Goal: Transaction & Acquisition: Purchase product/service

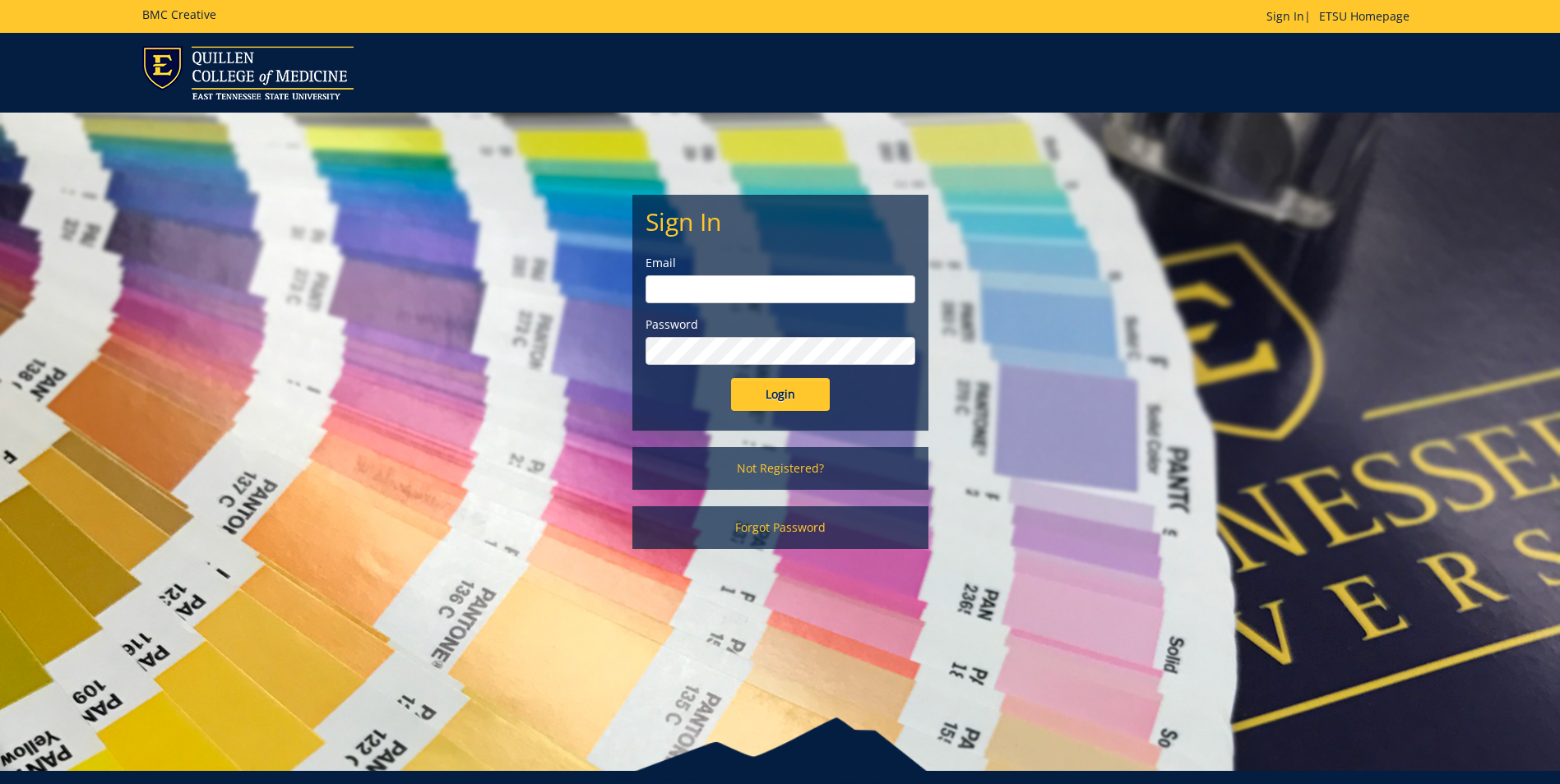
type input "[PERSON_NAME][EMAIL_ADDRESS][DOMAIN_NAME]"
click at [817, 398] on input "Login" at bounding box center [781, 394] width 99 height 33
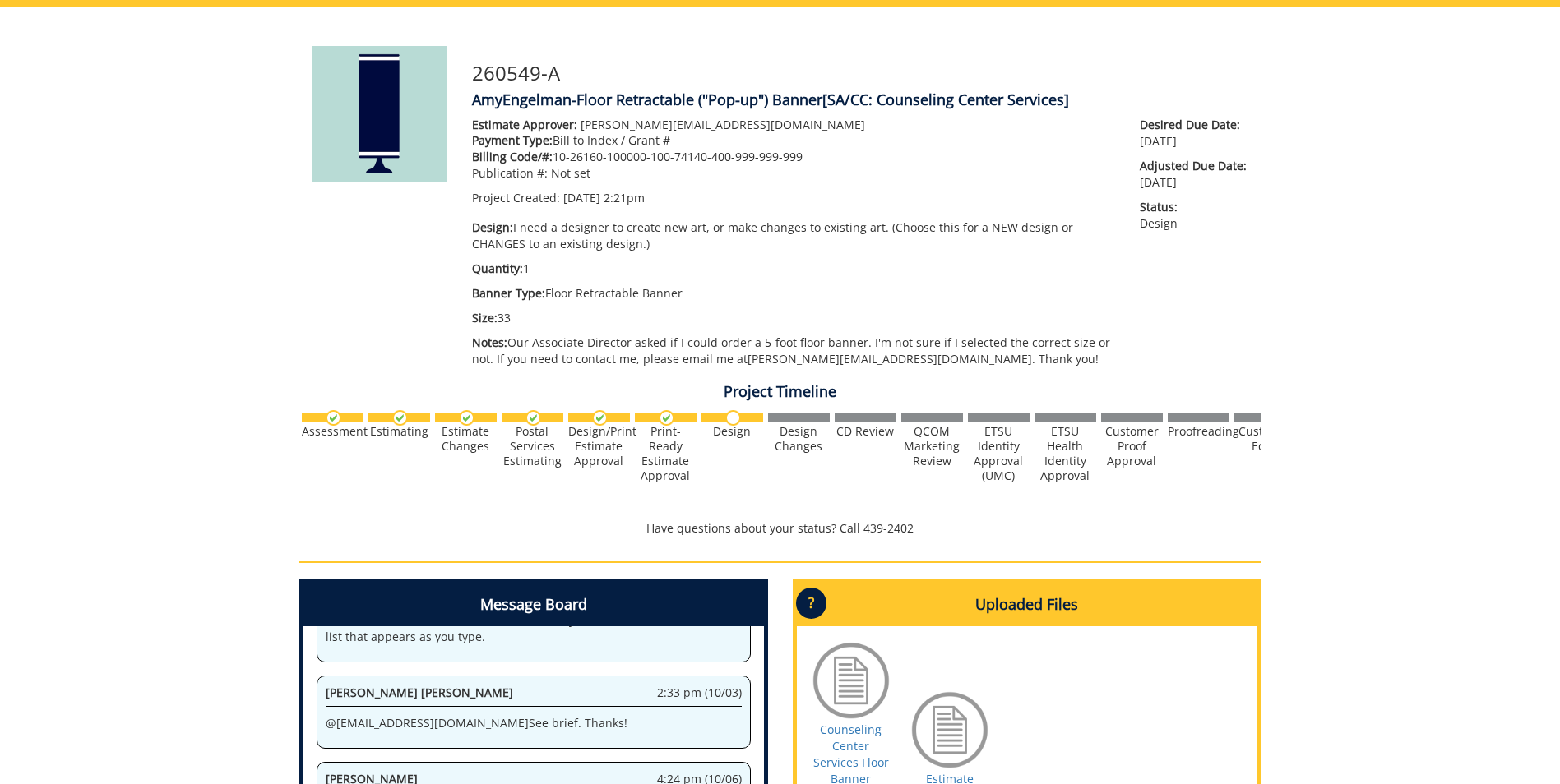
scroll to position [247, 0]
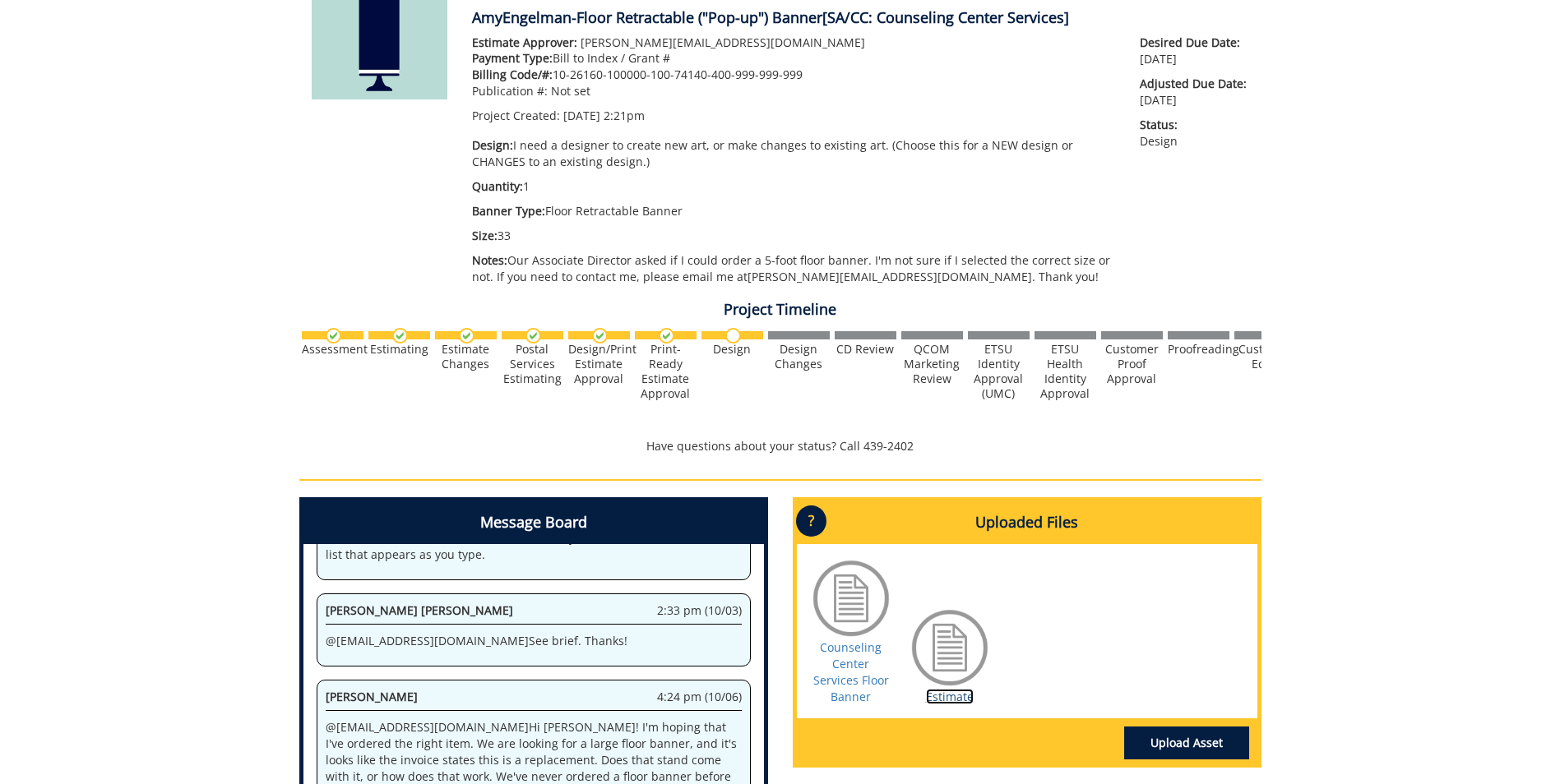
click at [959, 695] on link "Estimate" at bounding box center [949, 697] width 48 height 16
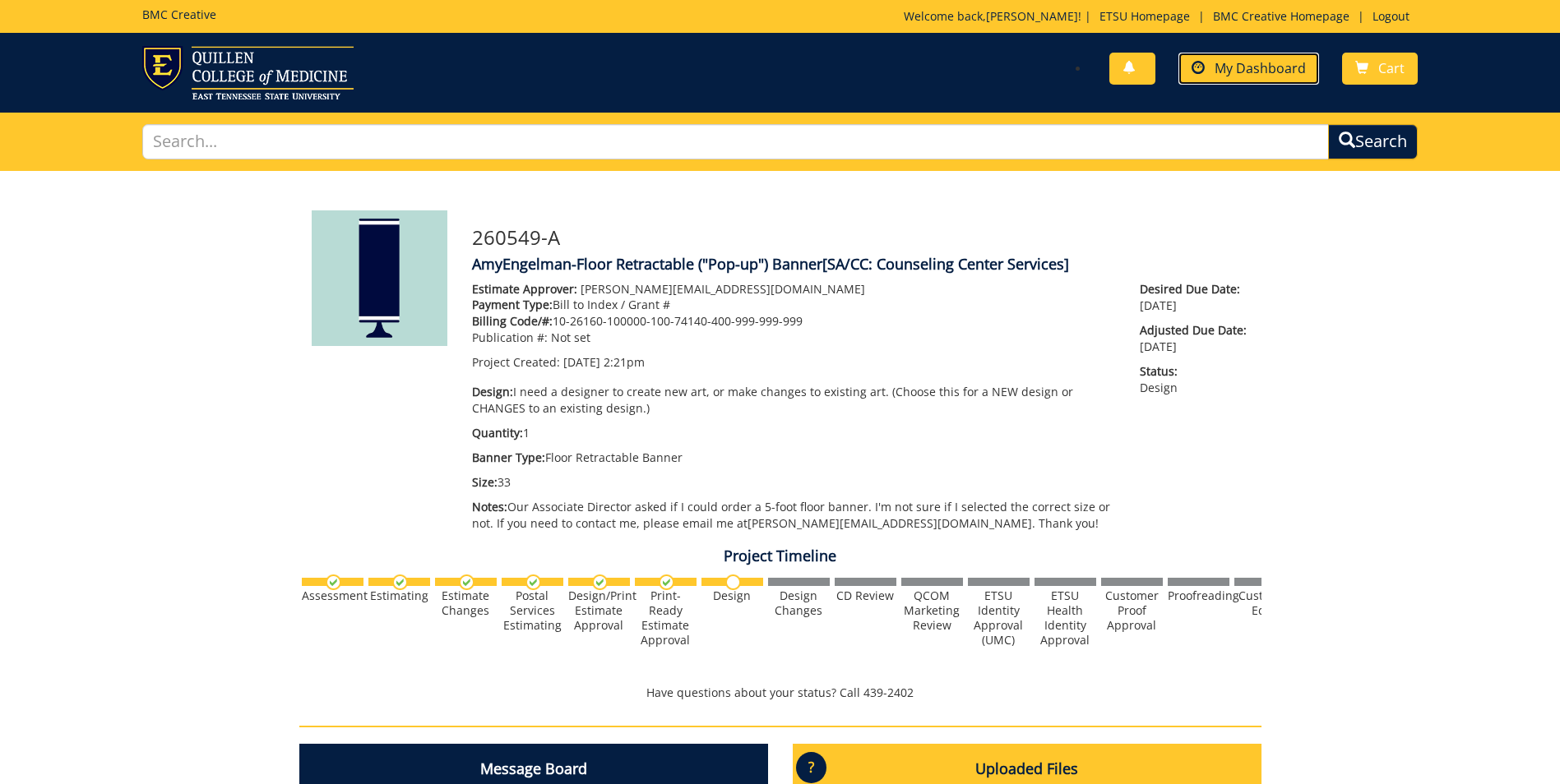
click at [1247, 63] on span "My Dashboard" at bounding box center [1260, 69] width 91 height 18
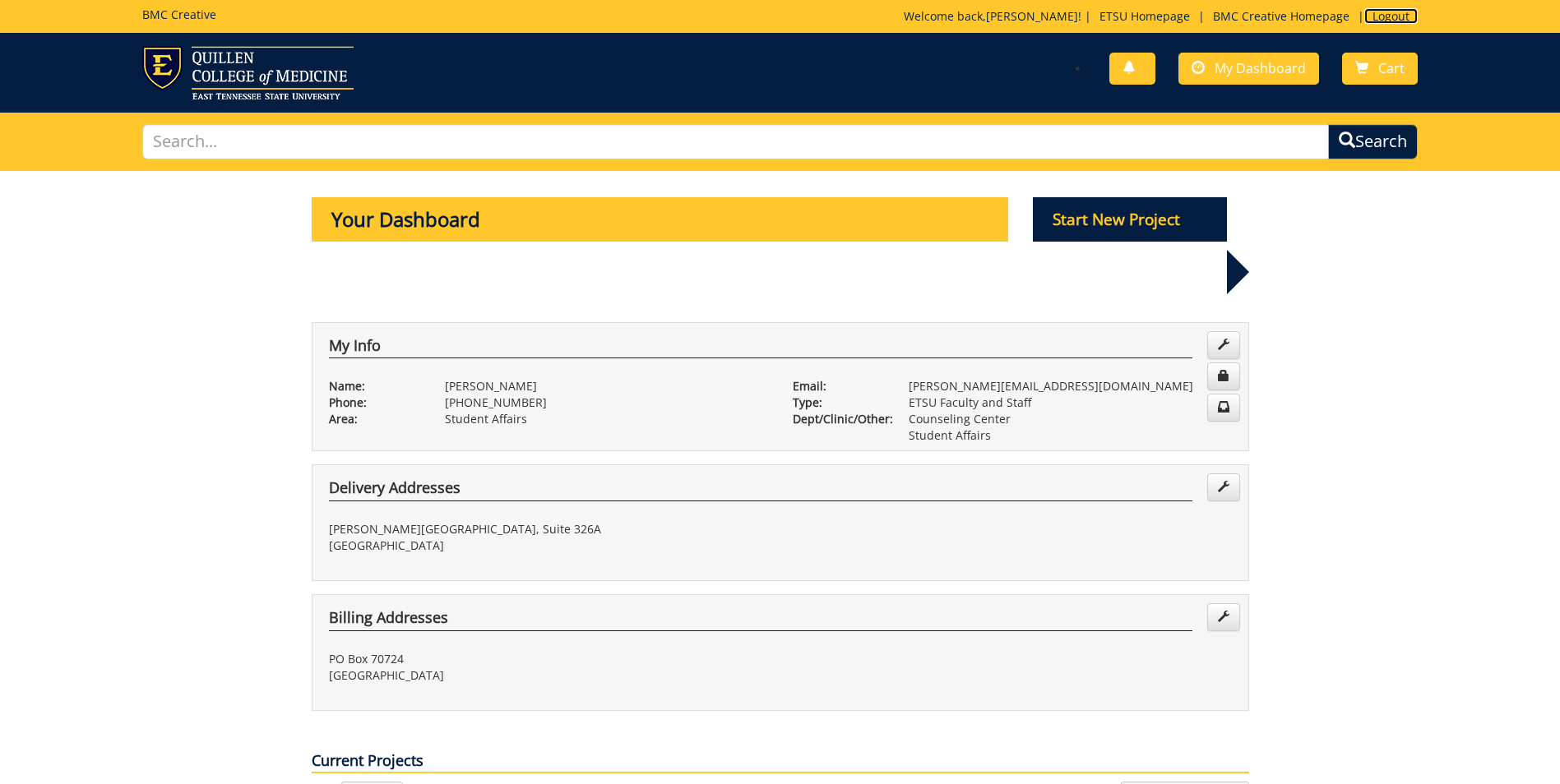
click at [1395, 9] on link "Logout" at bounding box center [1391, 16] width 54 height 16
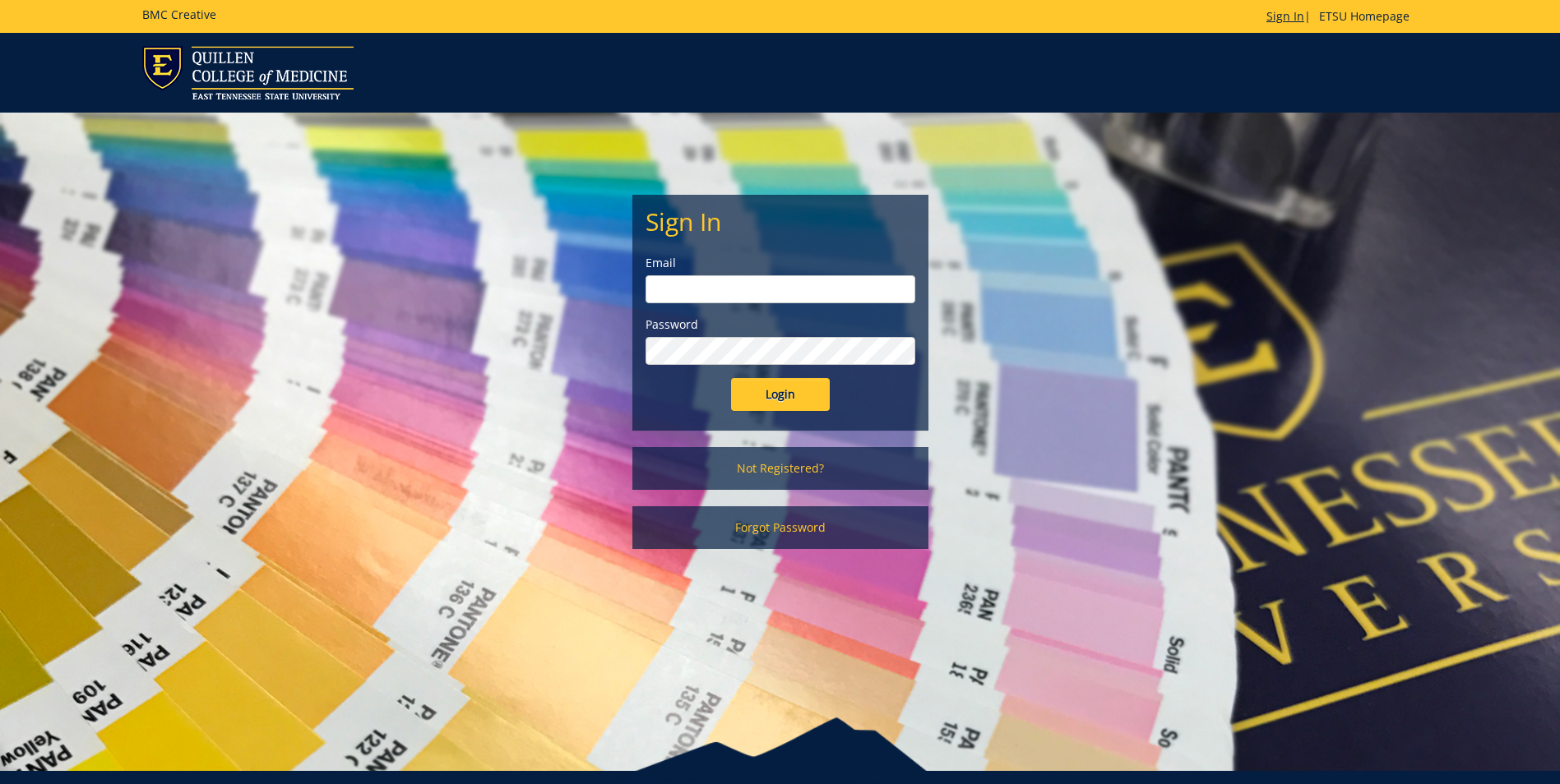
type input "engelman@etsu.edu"
click at [1269, 16] on link "Sign In" at bounding box center [1285, 16] width 38 height 16
type input "engelman@etsu.edu"
click at [783, 398] on input "Login" at bounding box center [781, 394] width 99 height 33
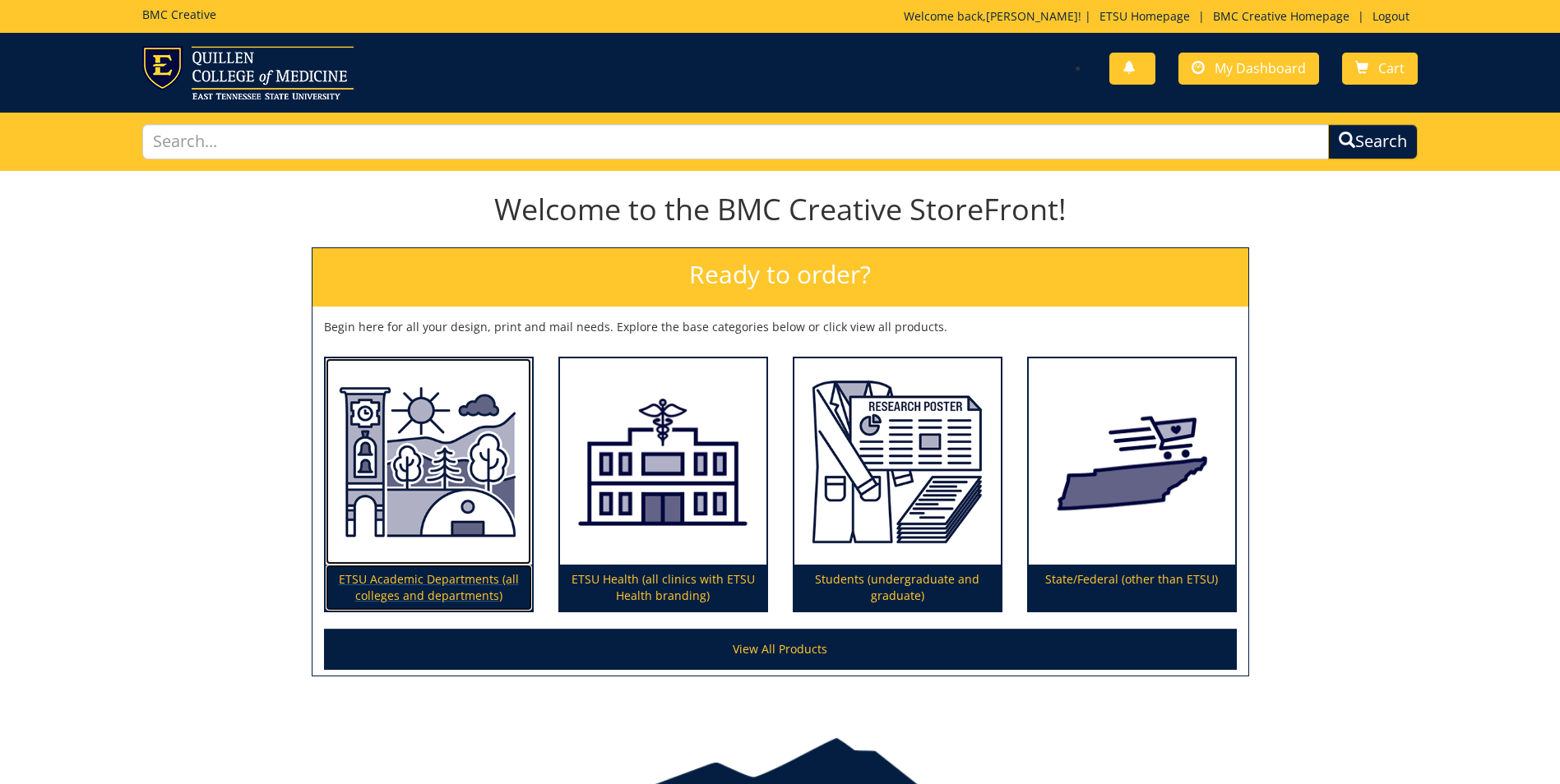
click at [426, 574] on p "ETSU Academic Departments (all colleges and departments)" at bounding box center [429, 588] width 206 height 46
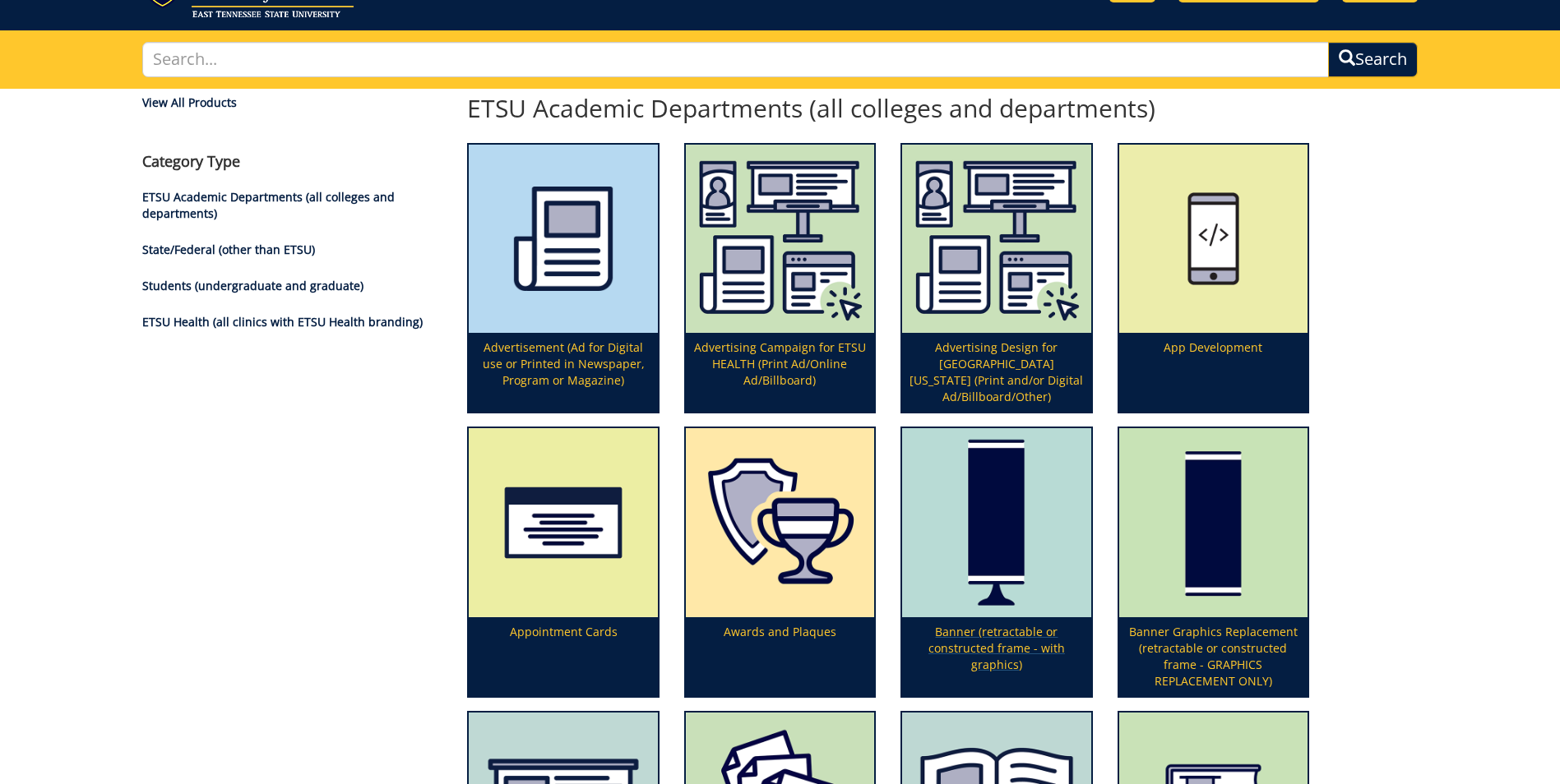
scroll to position [164, 0]
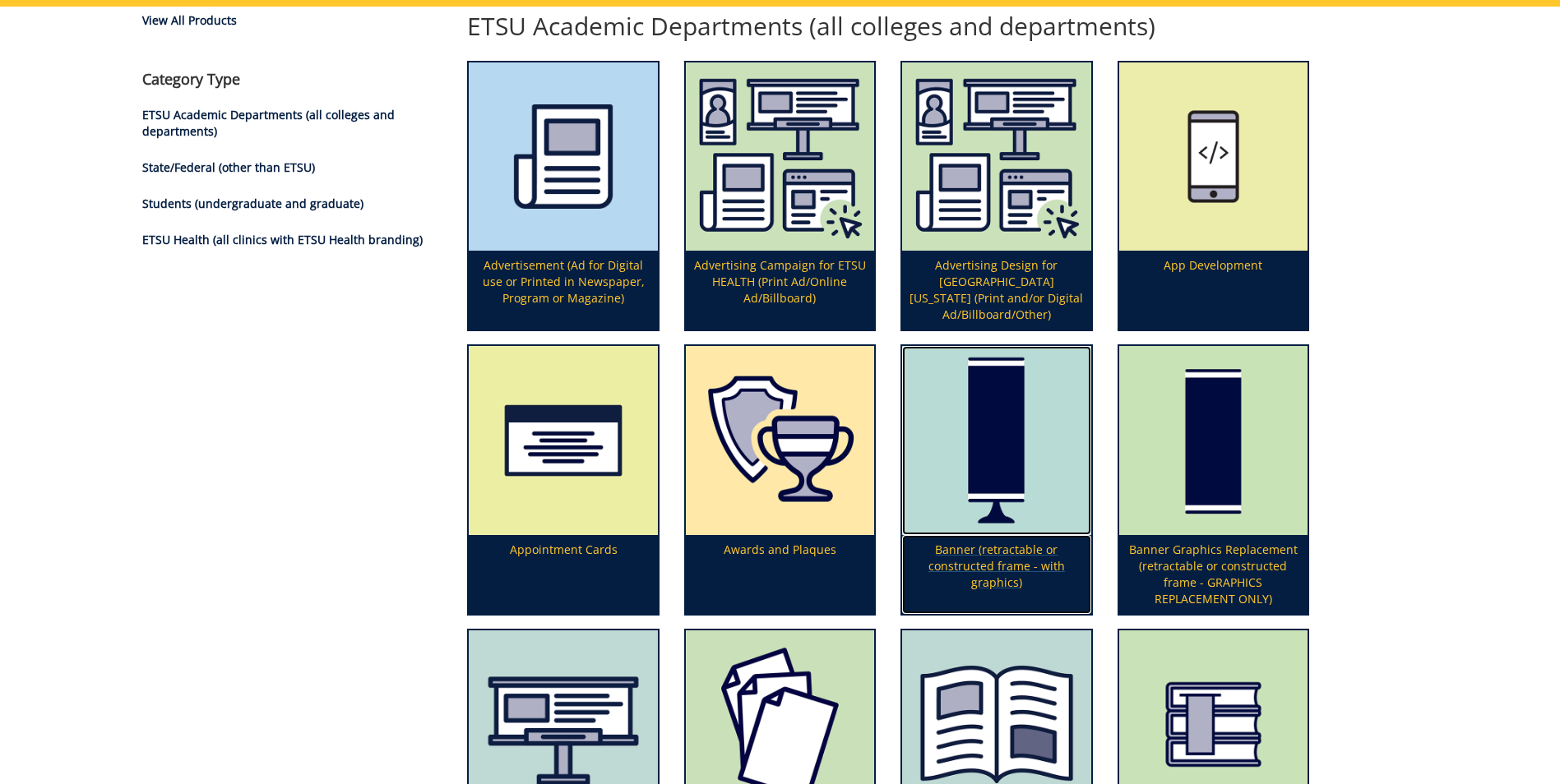
click at [991, 474] on img at bounding box center [996, 440] width 189 height 189
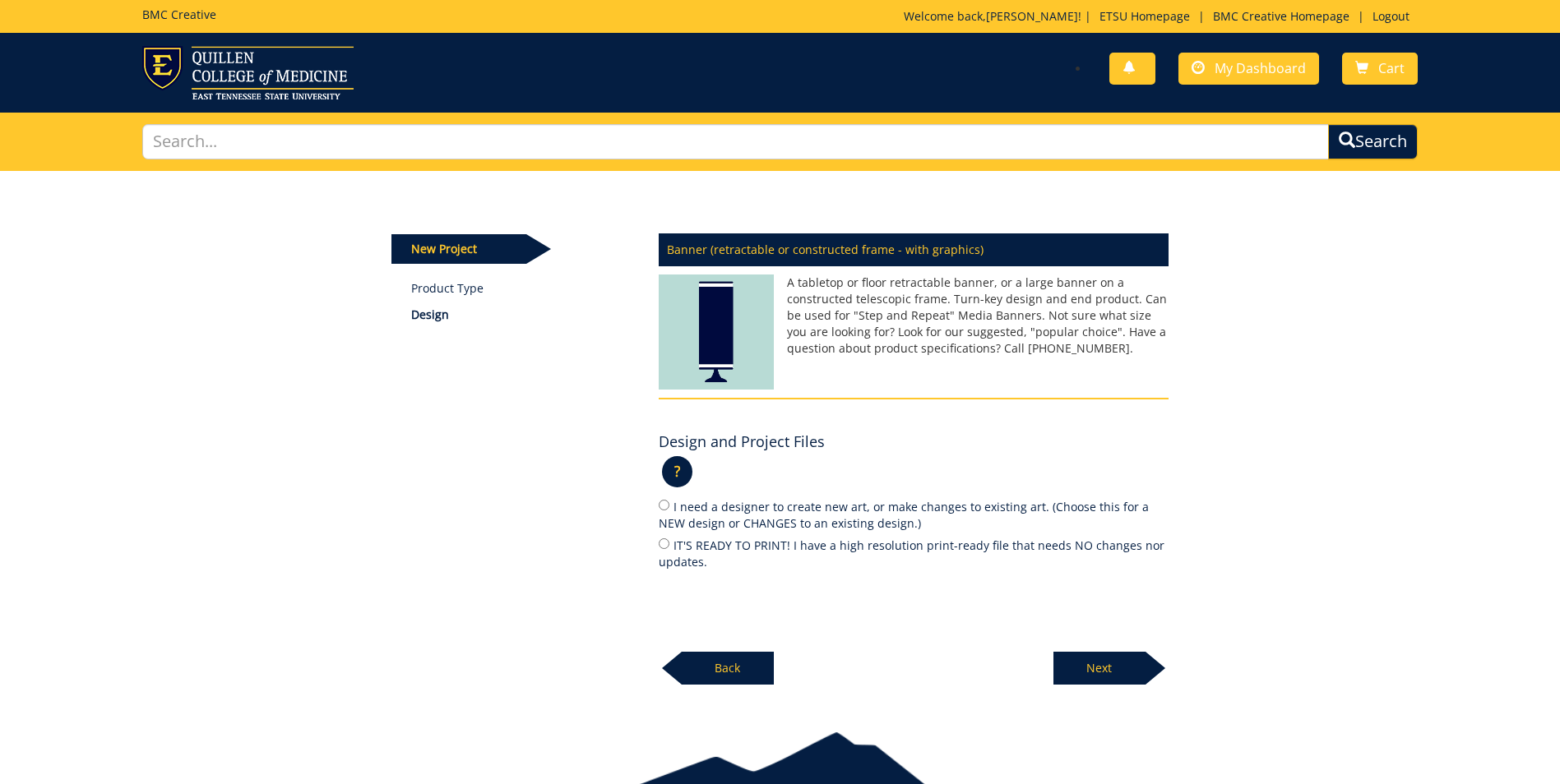
drag, startPoint x: 1110, startPoint y: 671, endPoint x: 913, endPoint y: 605, distance: 207.8
click at [913, 605] on div "Banner (retractable or constructed frame - with graphics) A tabletop or floor r…" at bounding box center [913, 454] width 534 height 462
click at [664, 508] on input "I need a designer to create new art, or make changes to existing art. (Choose t…" at bounding box center [663, 505] width 11 height 11
radio input "true"
click at [1095, 661] on p "Next" at bounding box center [1100, 667] width 92 height 33
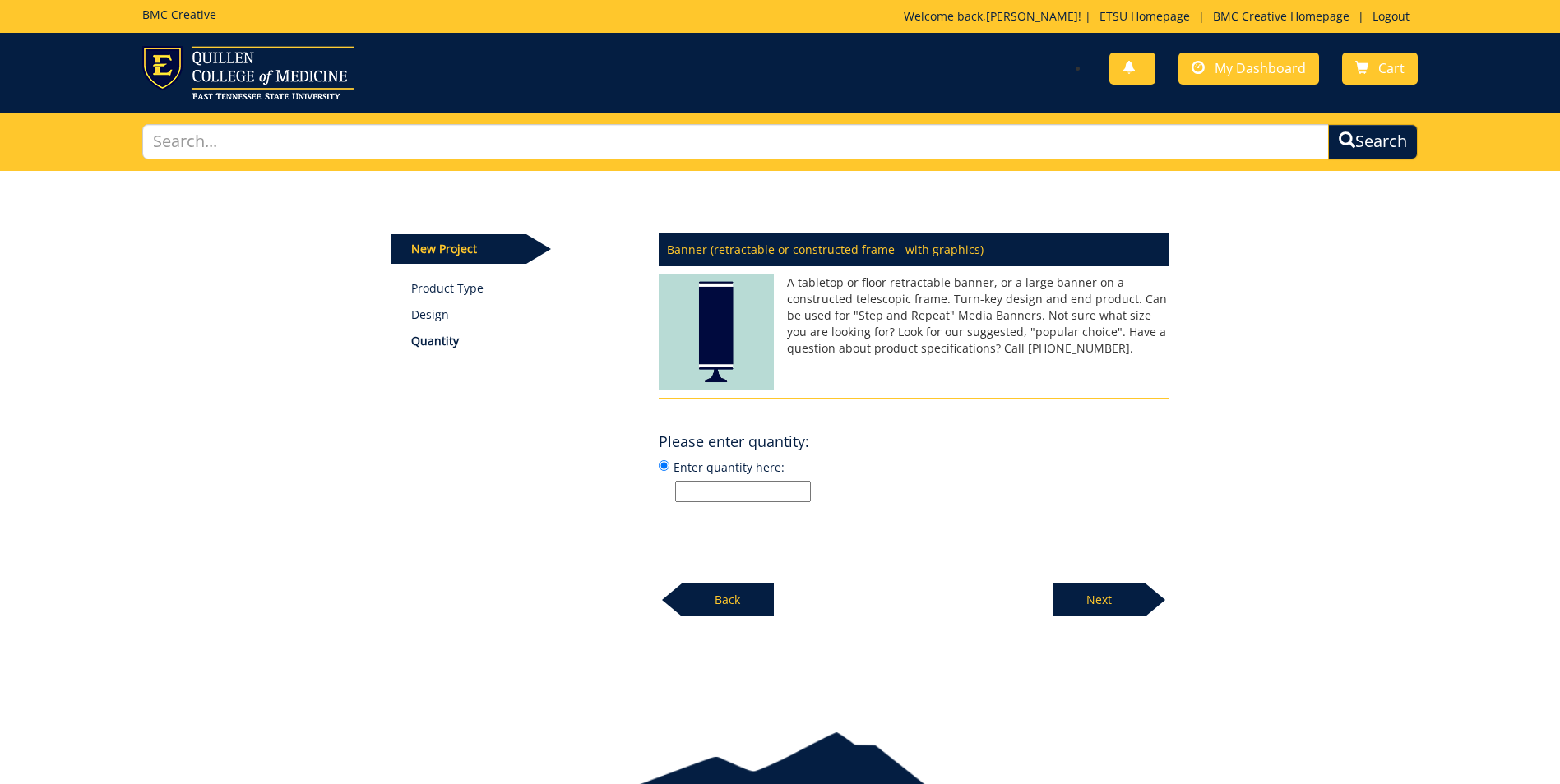
click at [714, 489] on input "Enter quantity here:" at bounding box center [743, 491] width 136 height 21
type input "1"
click at [1115, 604] on p "Next" at bounding box center [1100, 600] width 92 height 33
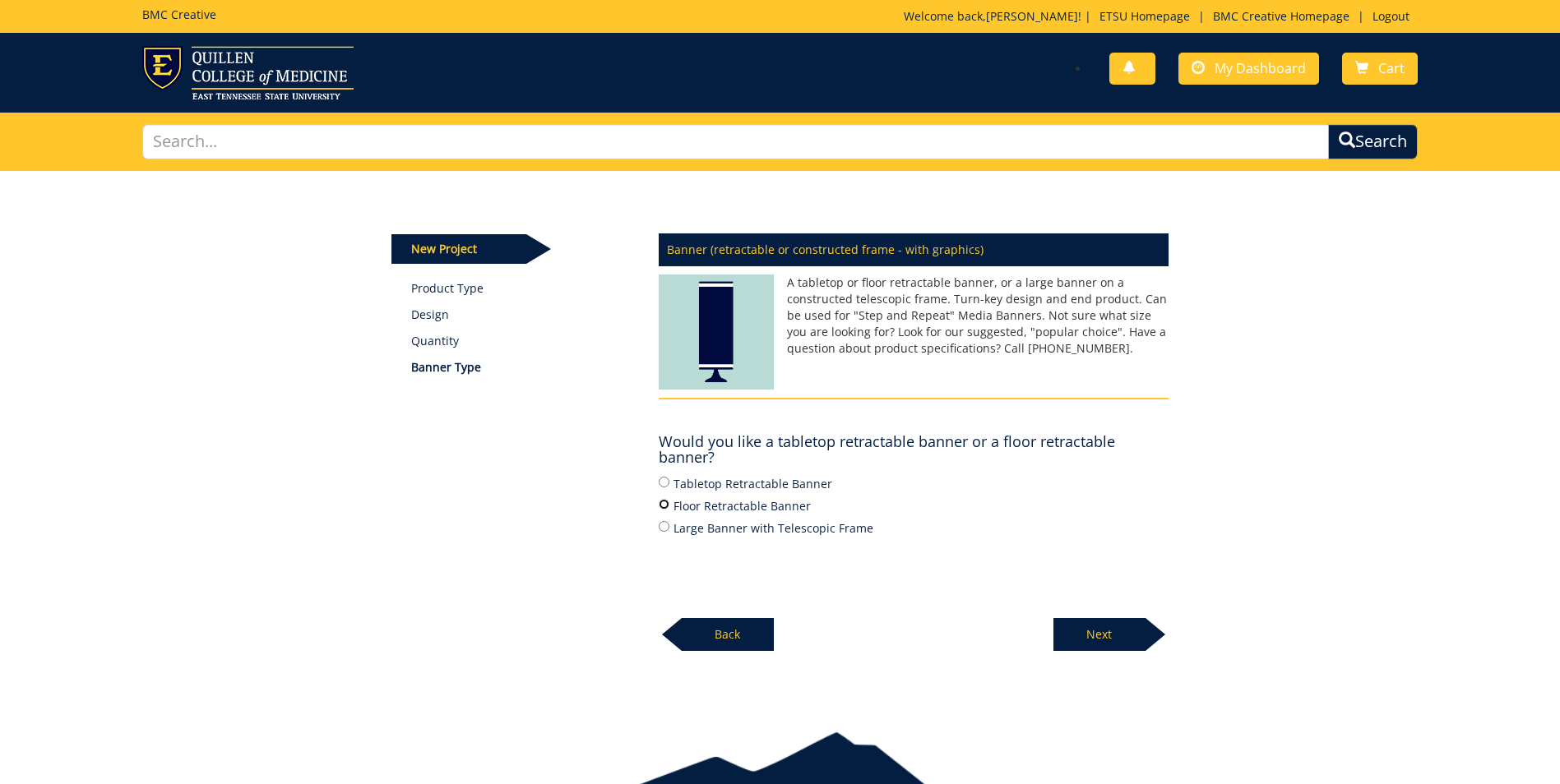
click at [663, 504] on input "Floor Retractable Banner" at bounding box center [663, 504] width 11 height 11
radio input "true"
click at [1116, 632] on p "Next" at bounding box center [1100, 634] width 92 height 33
